Goal: Find specific page/section: Find specific page/section

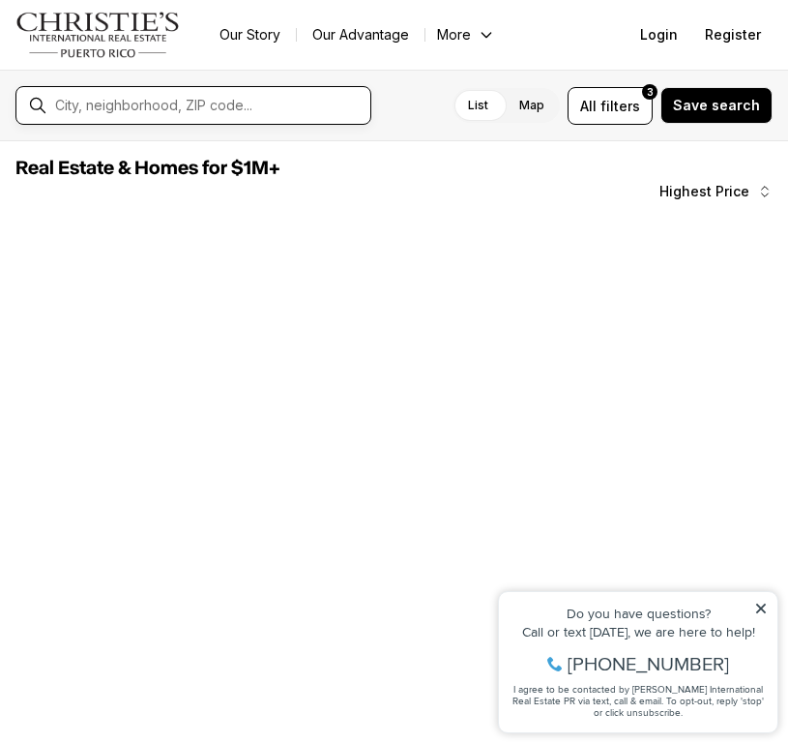
click at [180, 104] on input "text" at bounding box center [209, 105] width 308 height 15
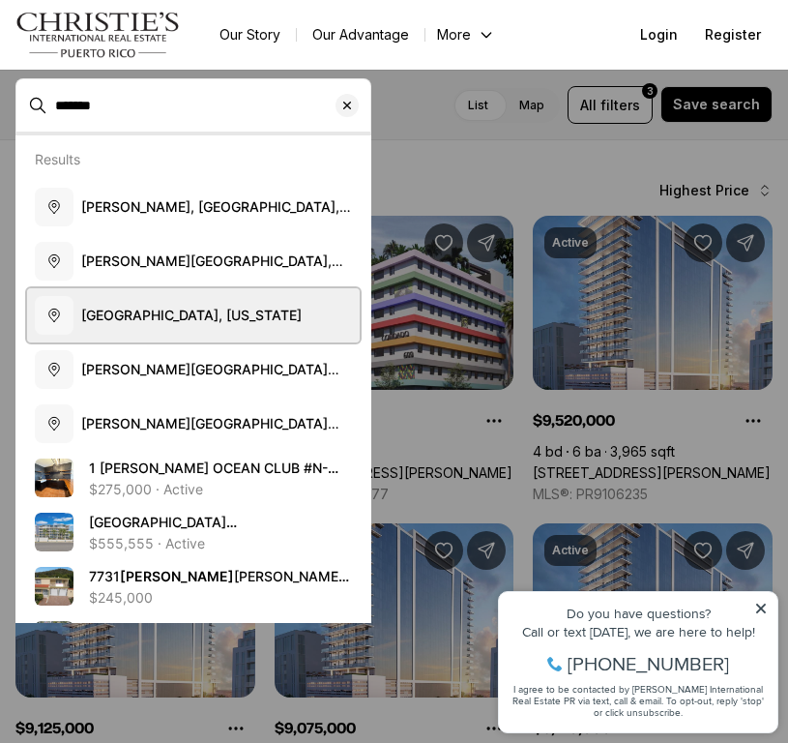
click at [152, 315] on span "[GEOGRAPHIC_DATA], [US_STATE]" at bounding box center [191, 315] width 221 height 16
type input "**********"
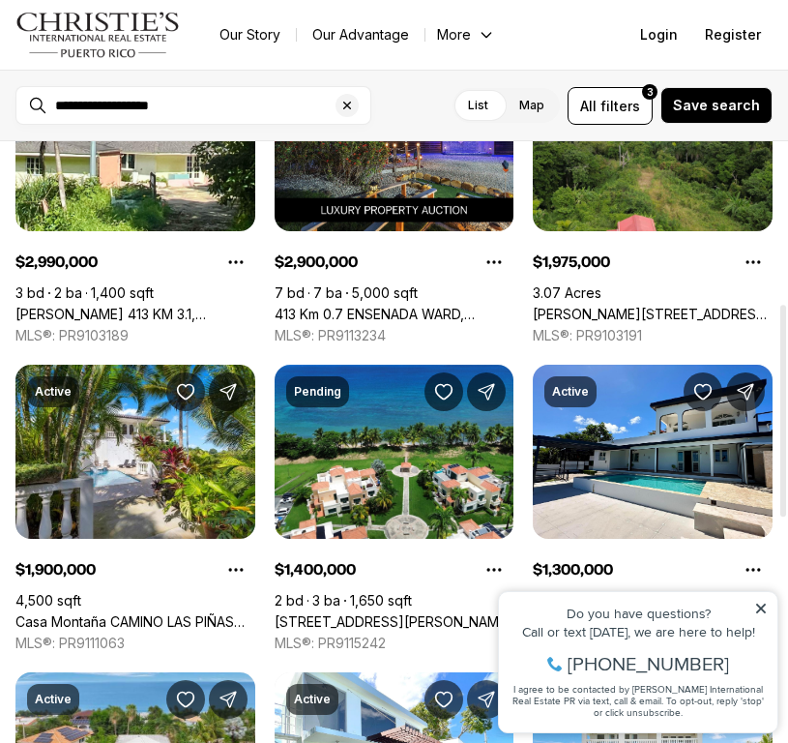
scroll to position [471, 0]
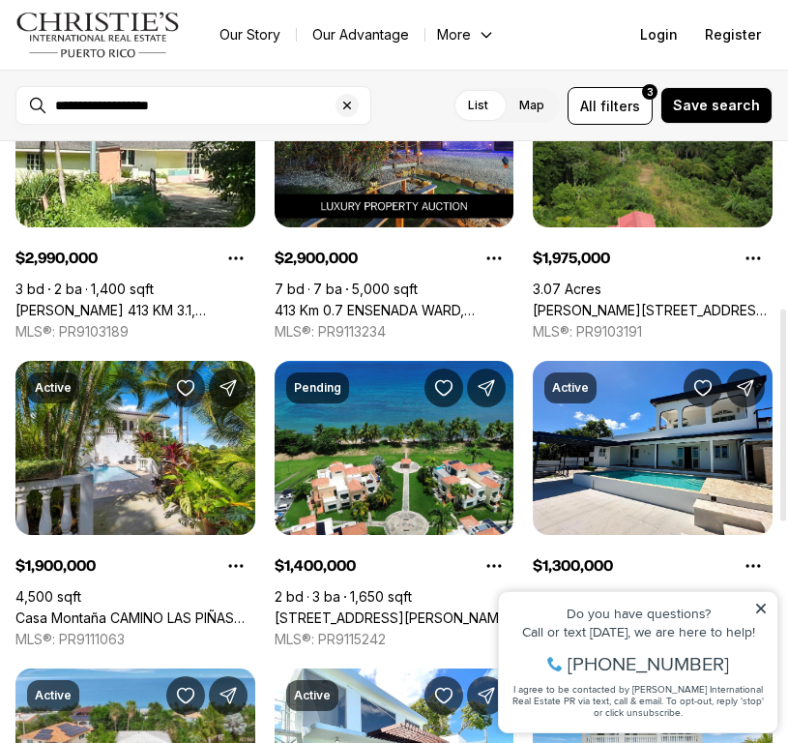
click at [761, 611] on icon at bounding box center [762, 609] width 14 height 14
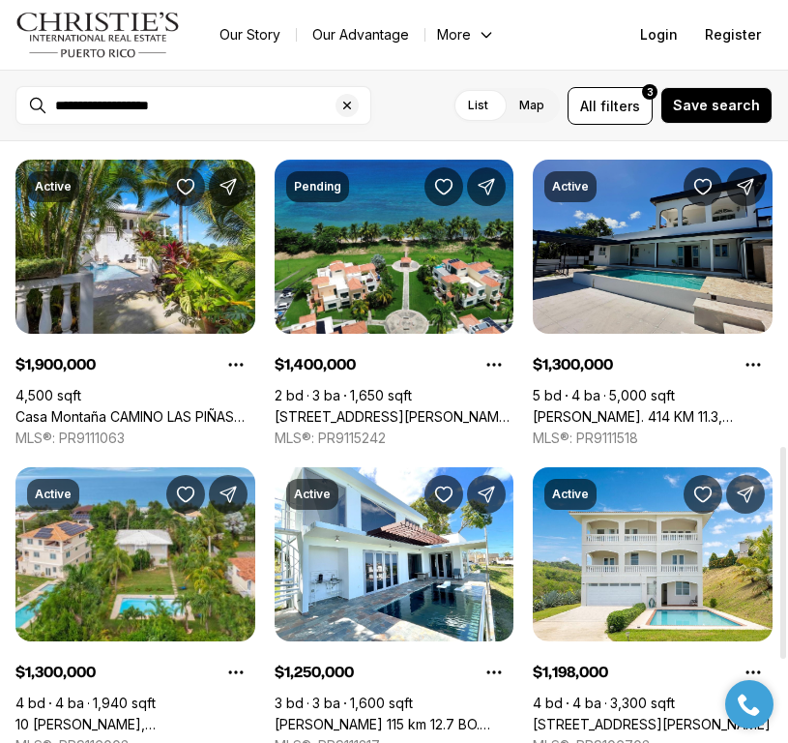
scroll to position [1096, 0]
